Goal: Information Seeking & Learning: Check status

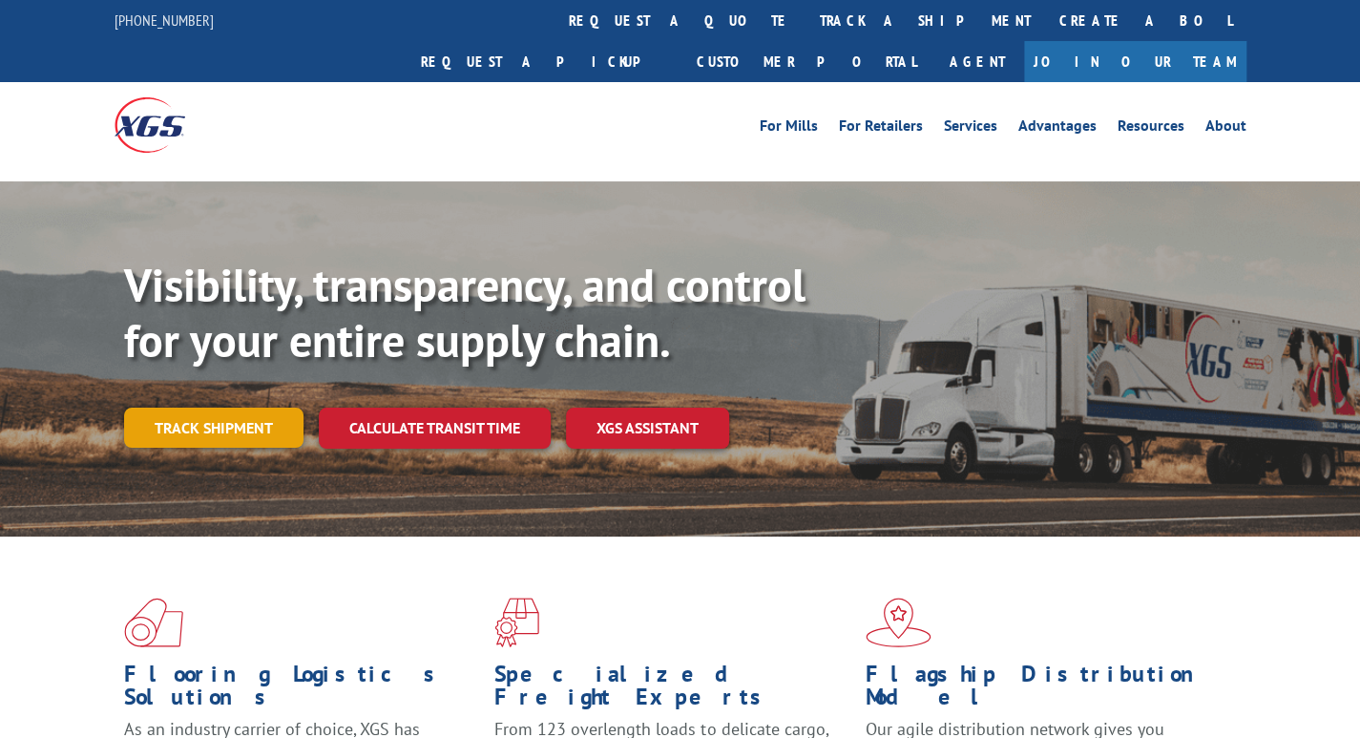
click at [241, 408] on link "Track shipment" at bounding box center [213, 428] width 179 height 40
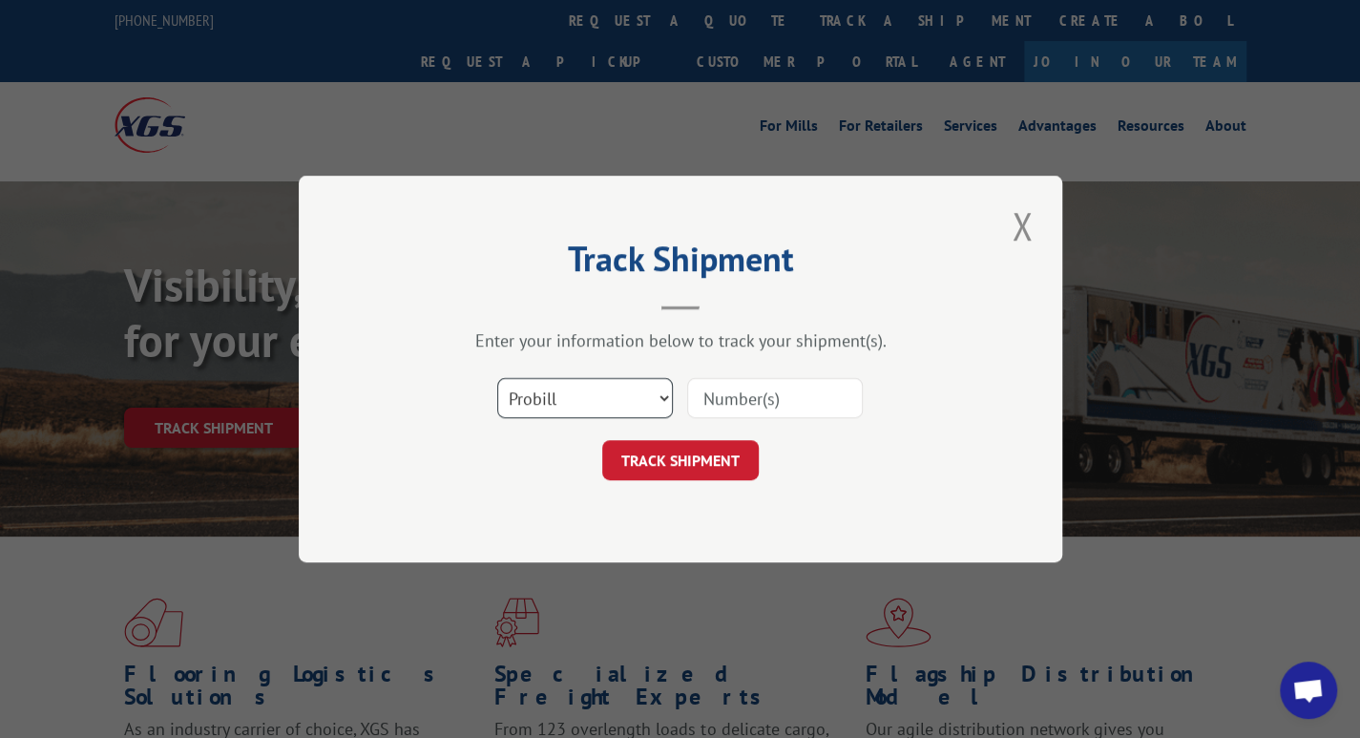
click at [550, 403] on select "Select category... Probill BOL PO" at bounding box center [585, 398] width 176 height 40
select select "bol"
click at [497, 378] on select "Select category... Probill BOL PO" at bounding box center [585, 398] width 176 height 40
click at [747, 387] on input at bounding box center [775, 398] width 176 height 40
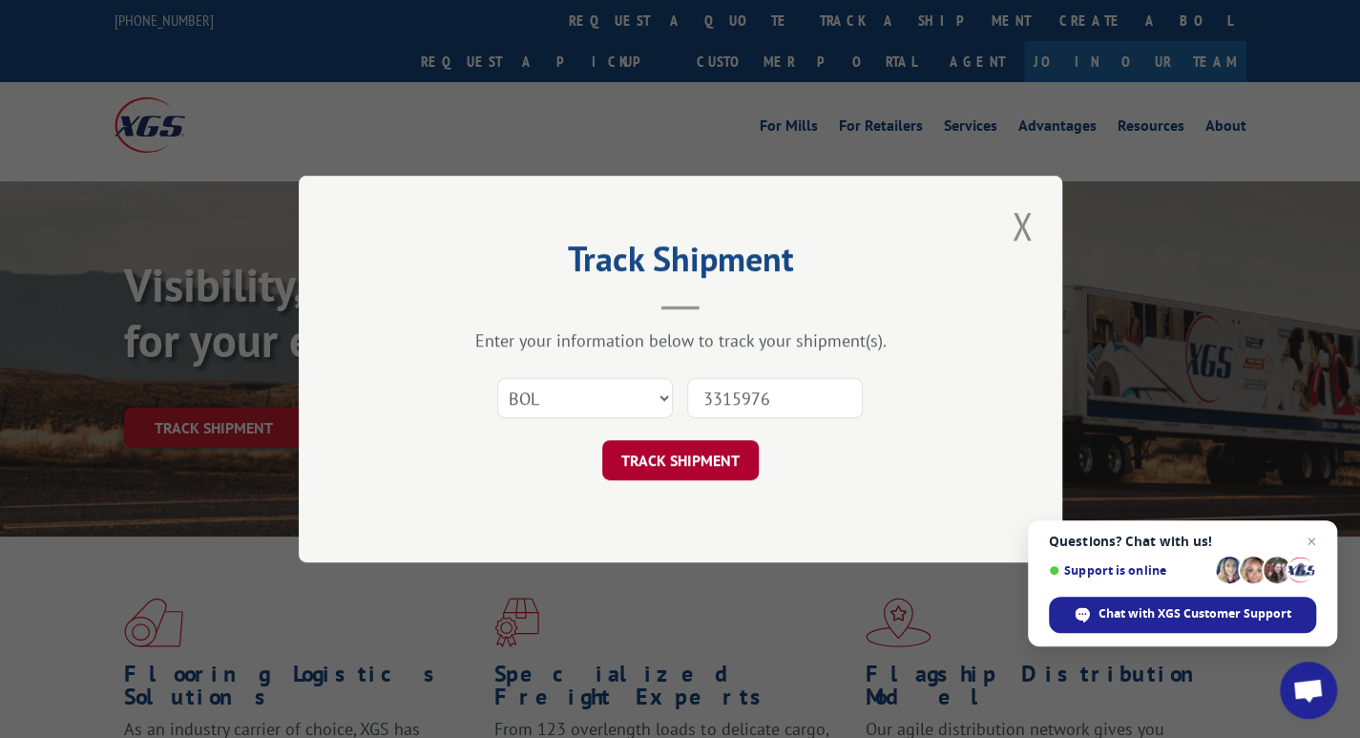
type input "3315976"
click at [675, 459] on button "TRACK SHIPMENT" at bounding box center [680, 460] width 157 height 40
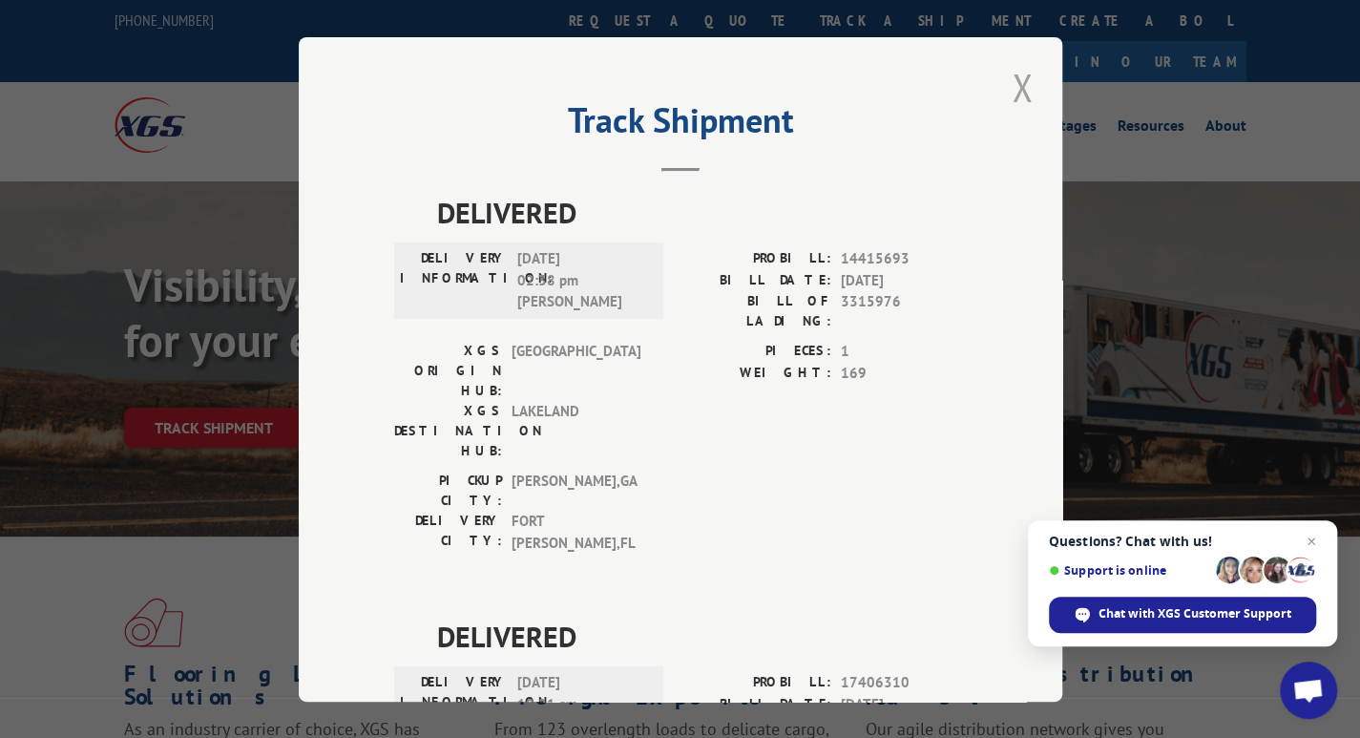
click at [1018, 78] on button "Close modal" at bounding box center [1022, 87] width 32 height 53
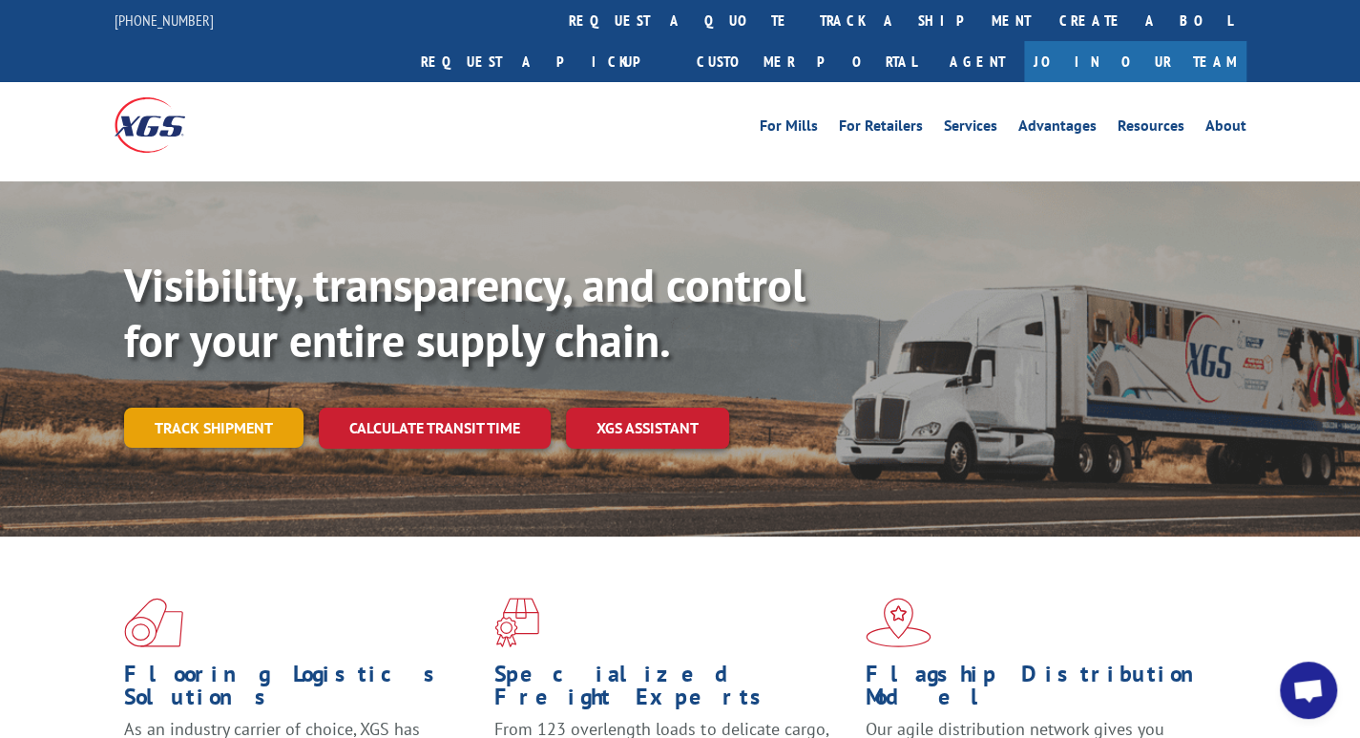
click at [237, 408] on link "Track shipment" at bounding box center [213, 428] width 179 height 40
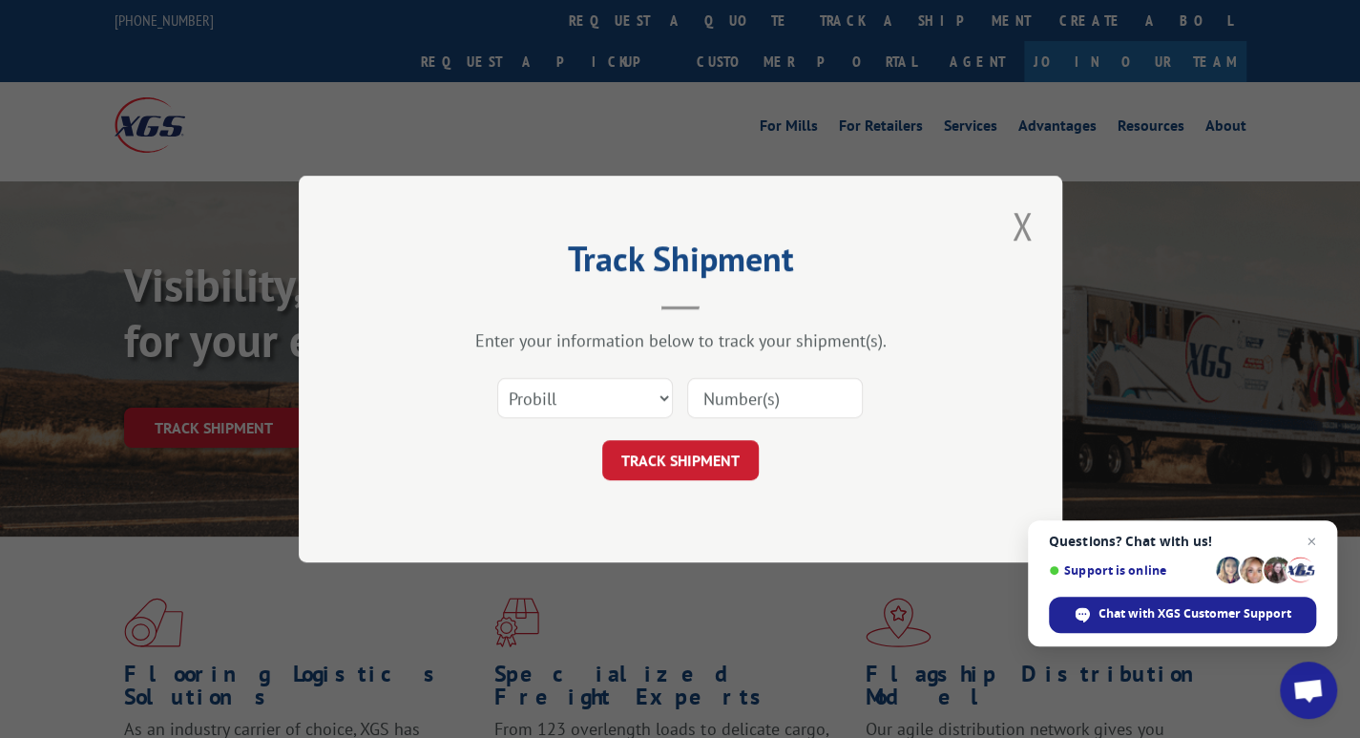
click at [725, 381] on input at bounding box center [775, 398] width 176 height 40
type input "17508963"
click button "TRACK SHIPMENT" at bounding box center [680, 460] width 157 height 40
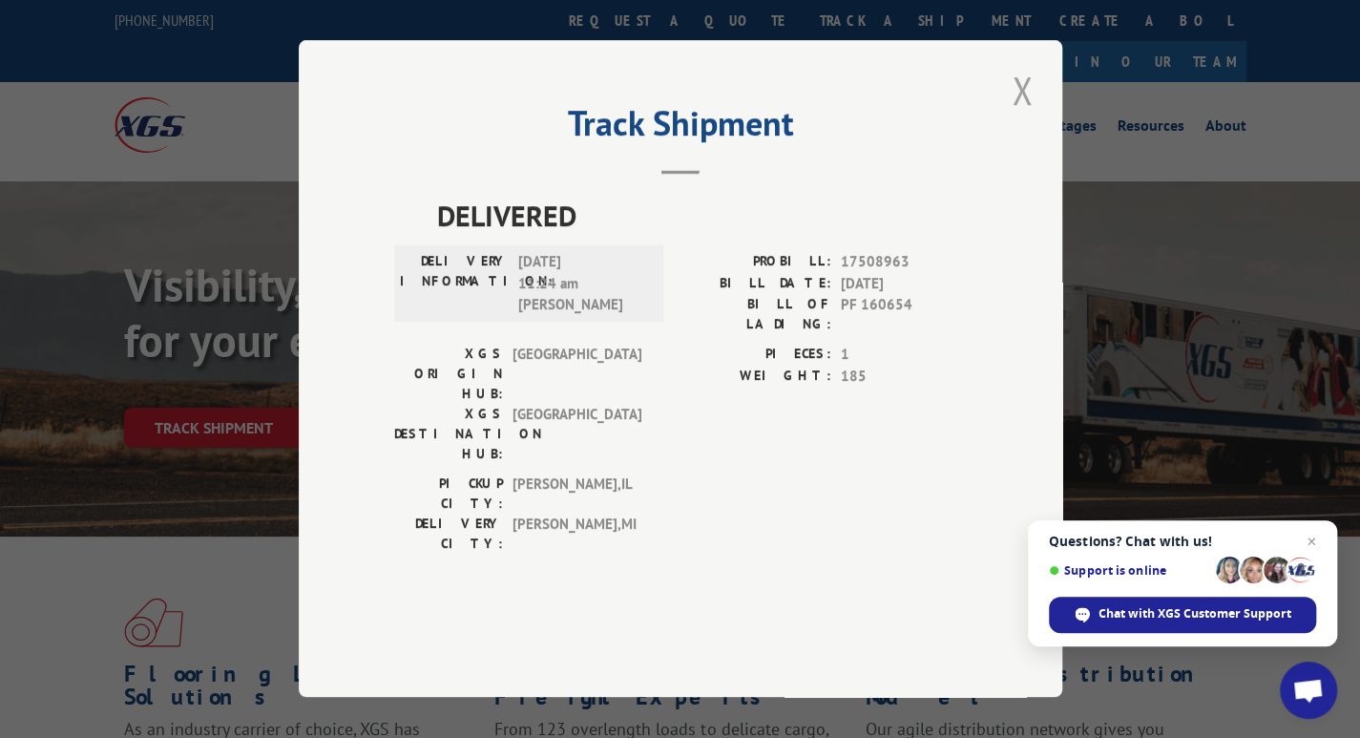
click at [1025, 116] on button "Close modal" at bounding box center [1022, 90] width 32 height 53
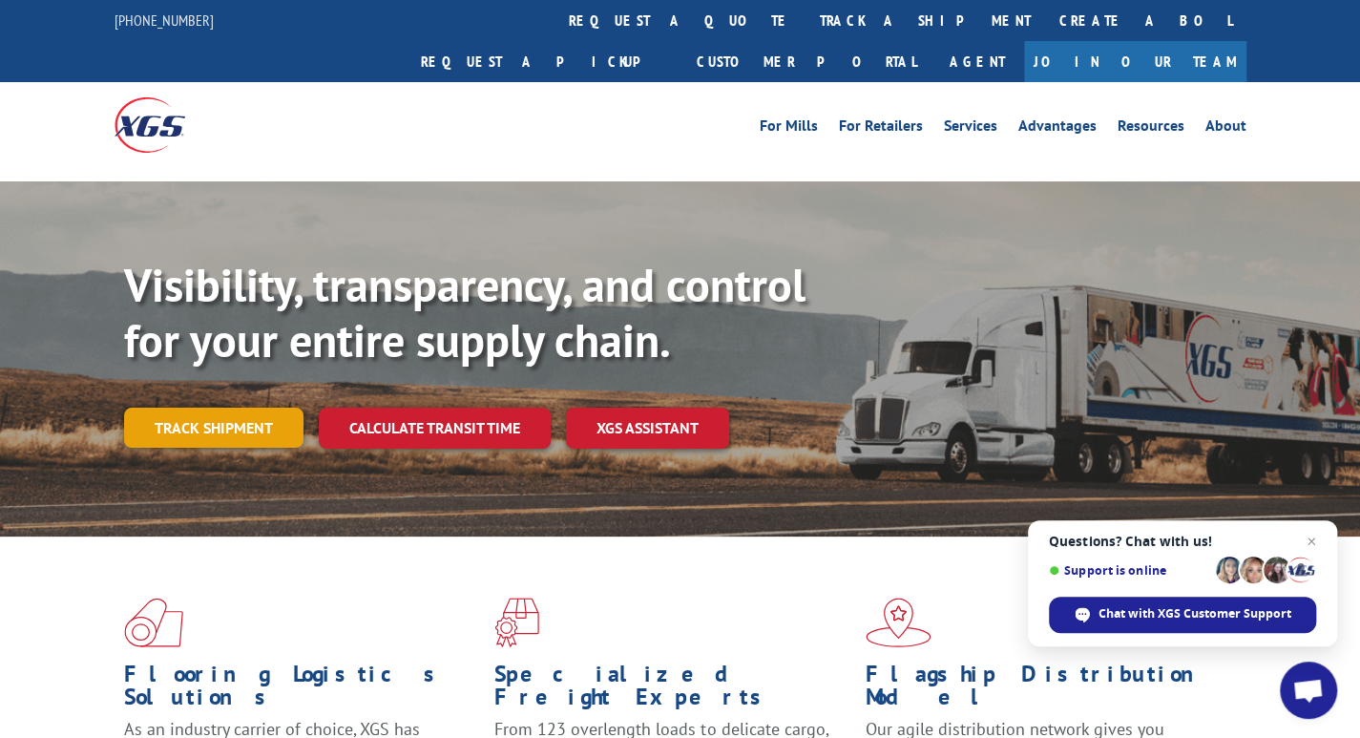
click at [225, 408] on link "Track shipment" at bounding box center [213, 428] width 179 height 40
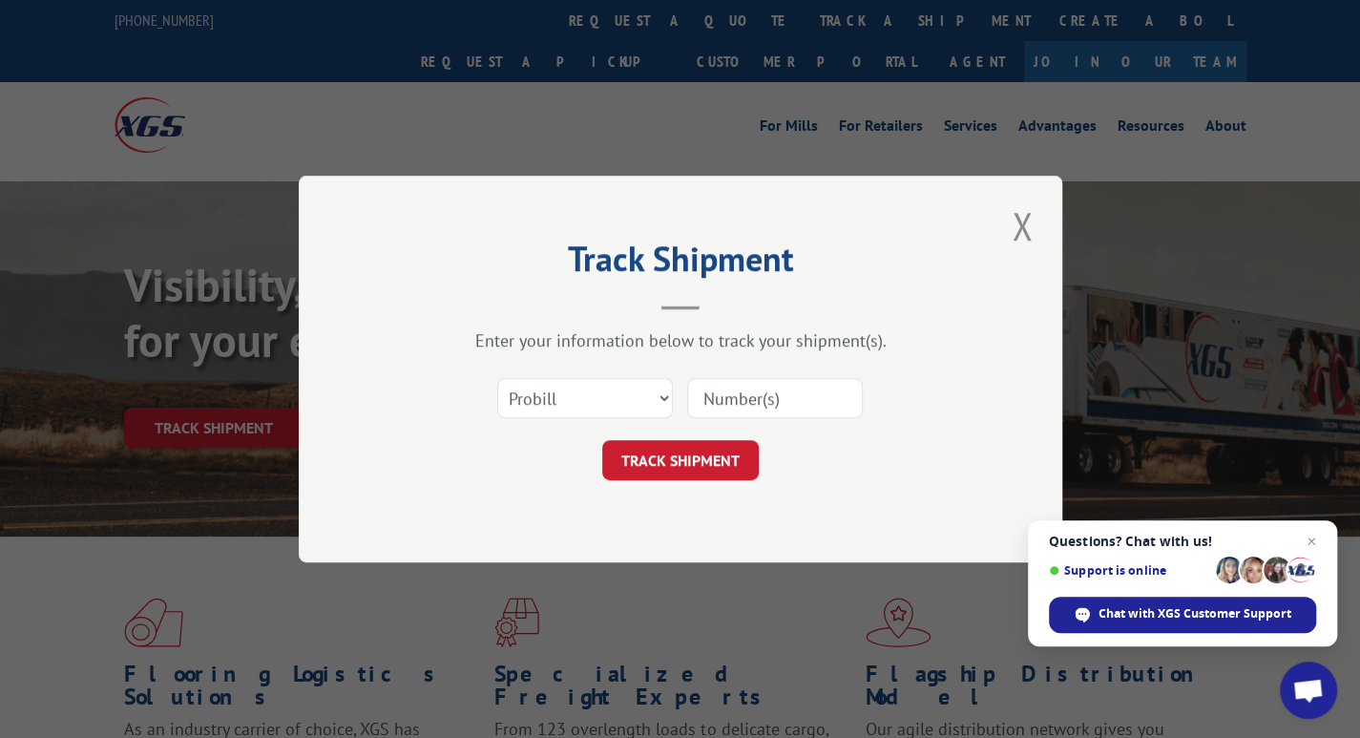
click at [745, 402] on input at bounding box center [775, 398] width 176 height 40
type input "17511609"
click at [684, 455] on button "TRACK SHIPMENT" at bounding box center [680, 460] width 157 height 40
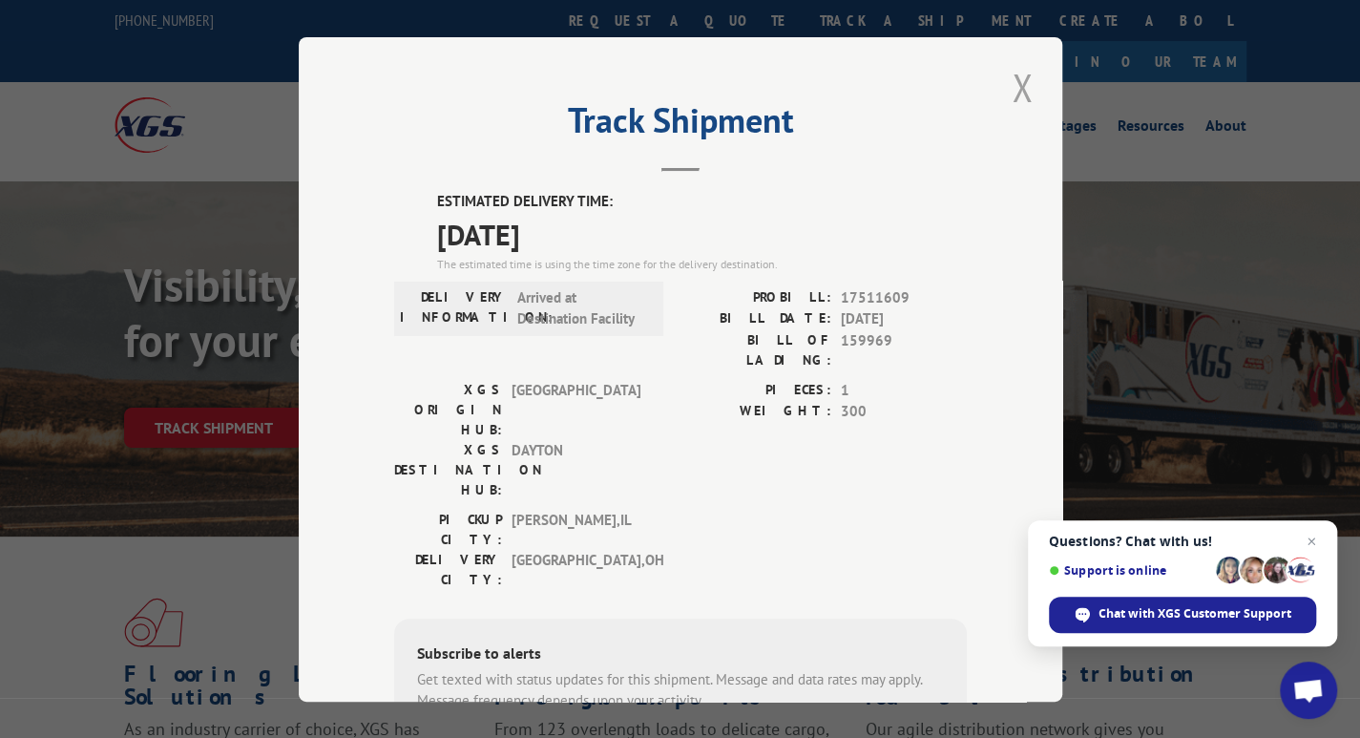
click at [1012, 91] on button "Close modal" at bounding box center [1022, 87] width 32 height 53
